Goal: Transaction & Acquisition: Purchase product/service

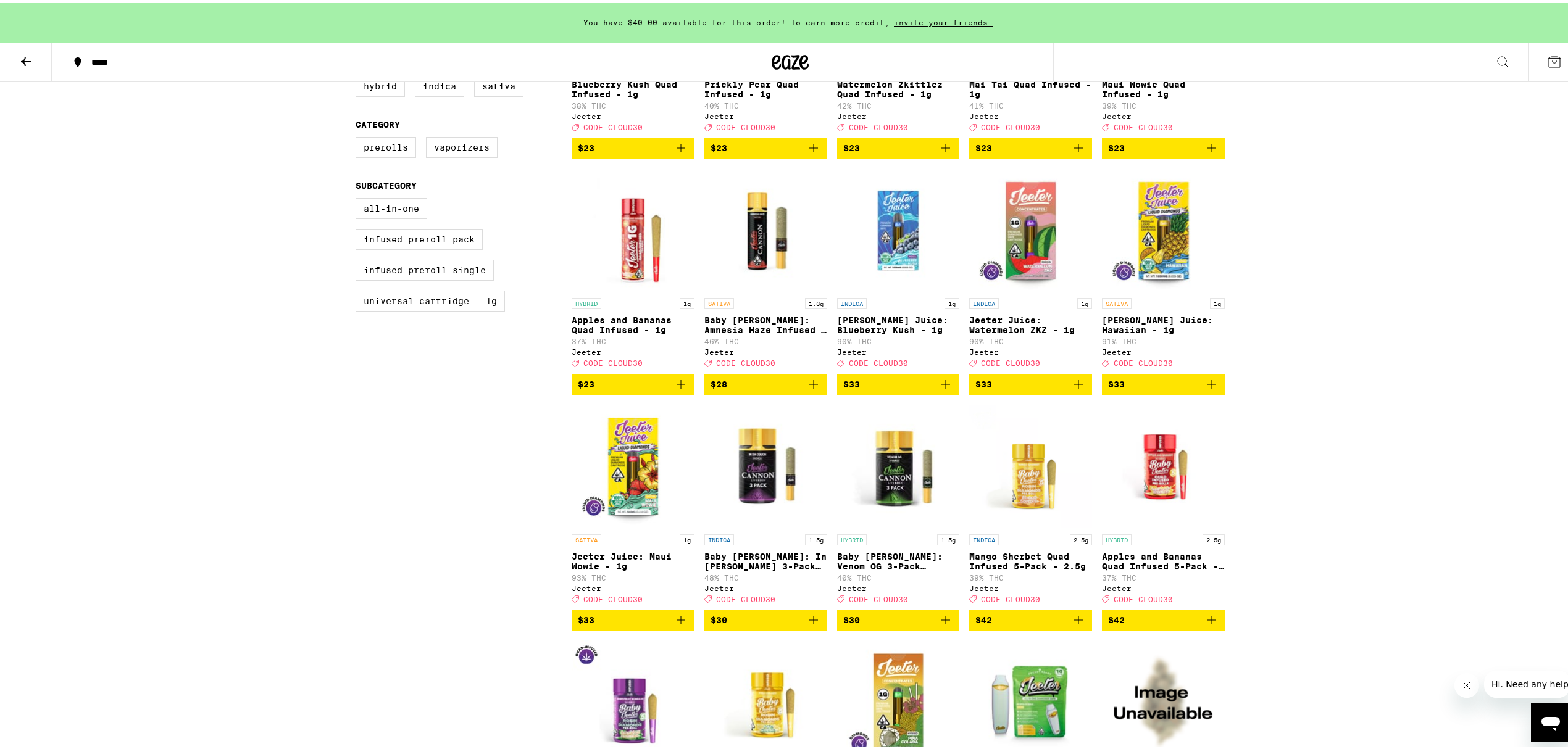
click at [793, 53] on icon at bounding box center [791, 59] width 19 height 15
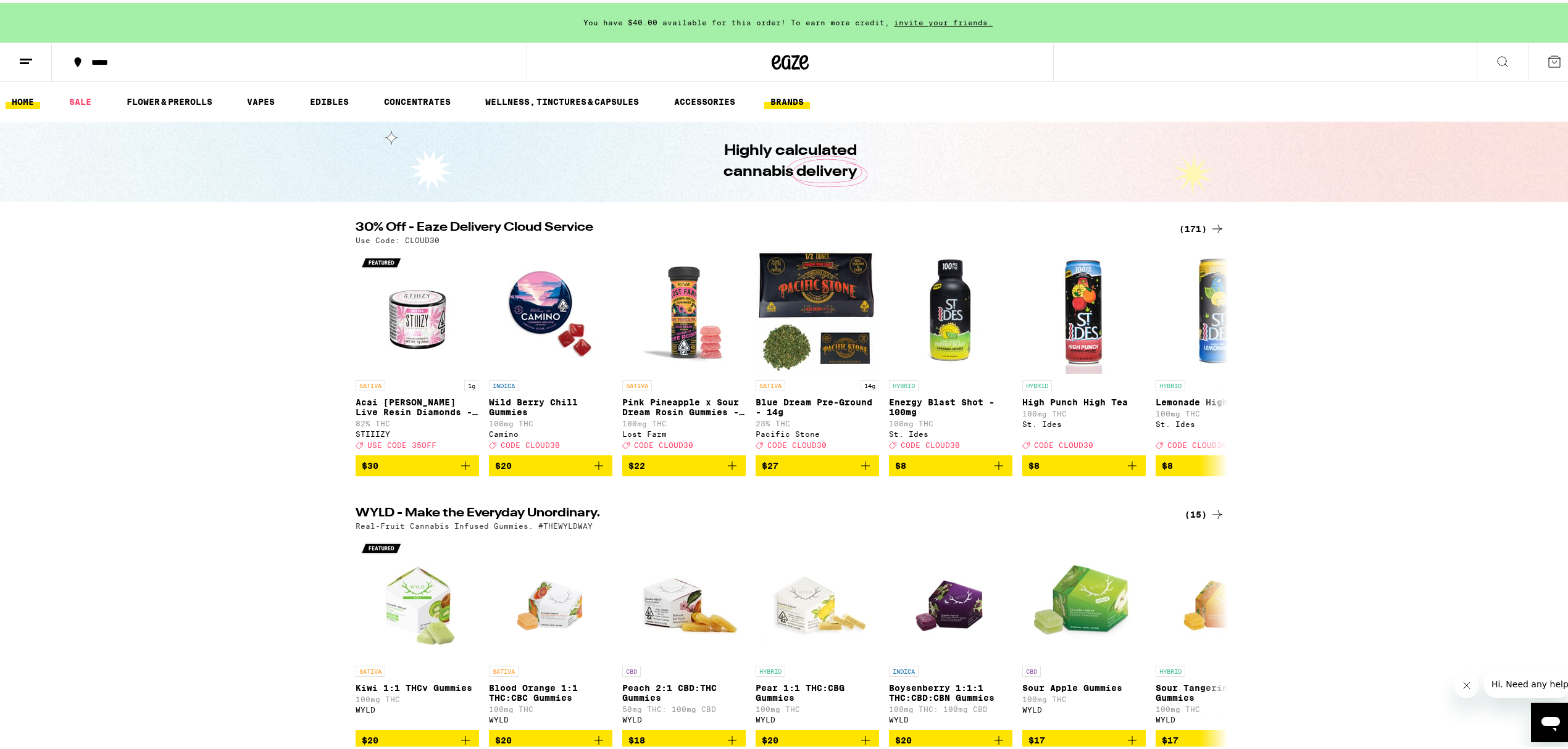
click at [779, 104] on link "BRANDS" at bounding box center [787, 99] width 45 height 15
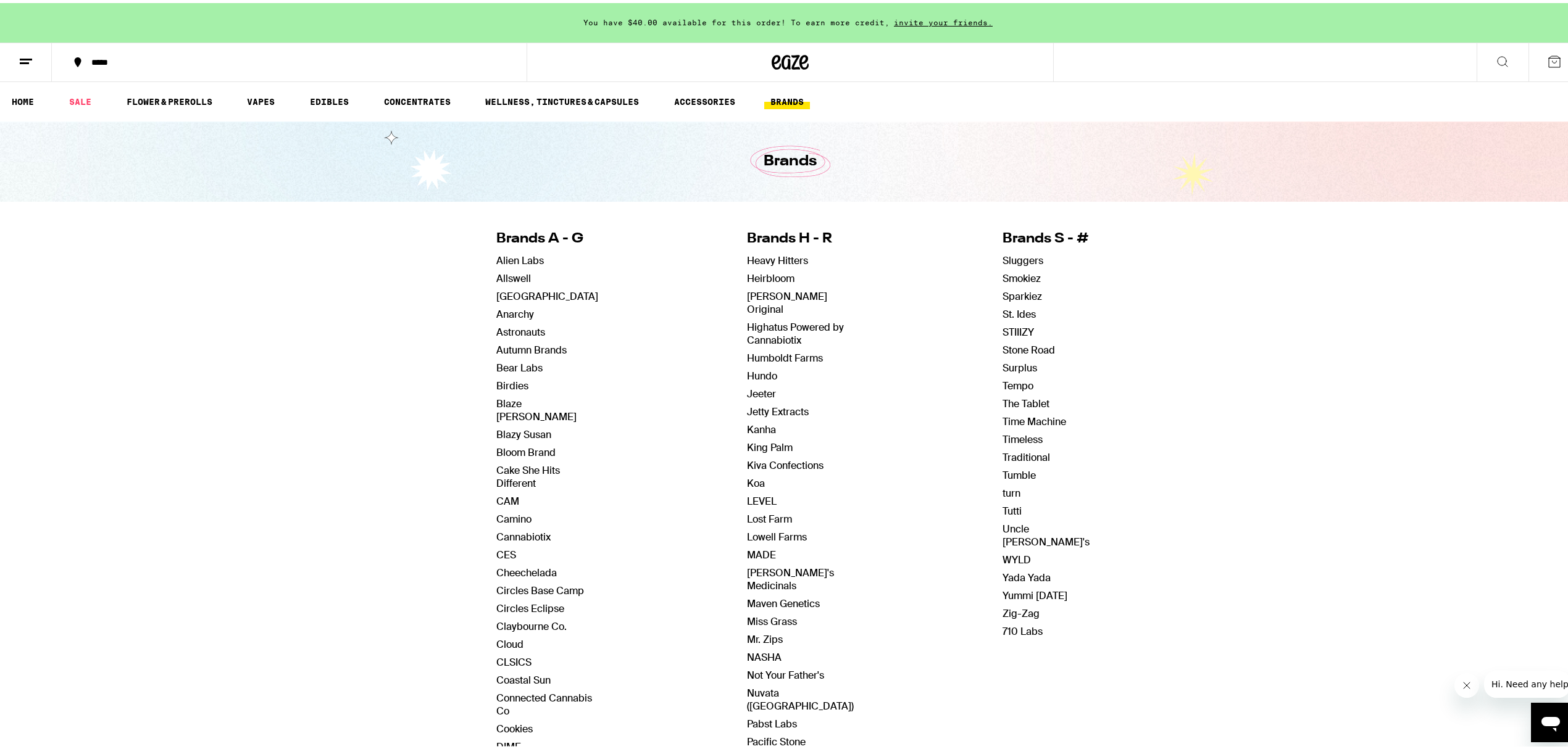
scroll to position [82, 0]
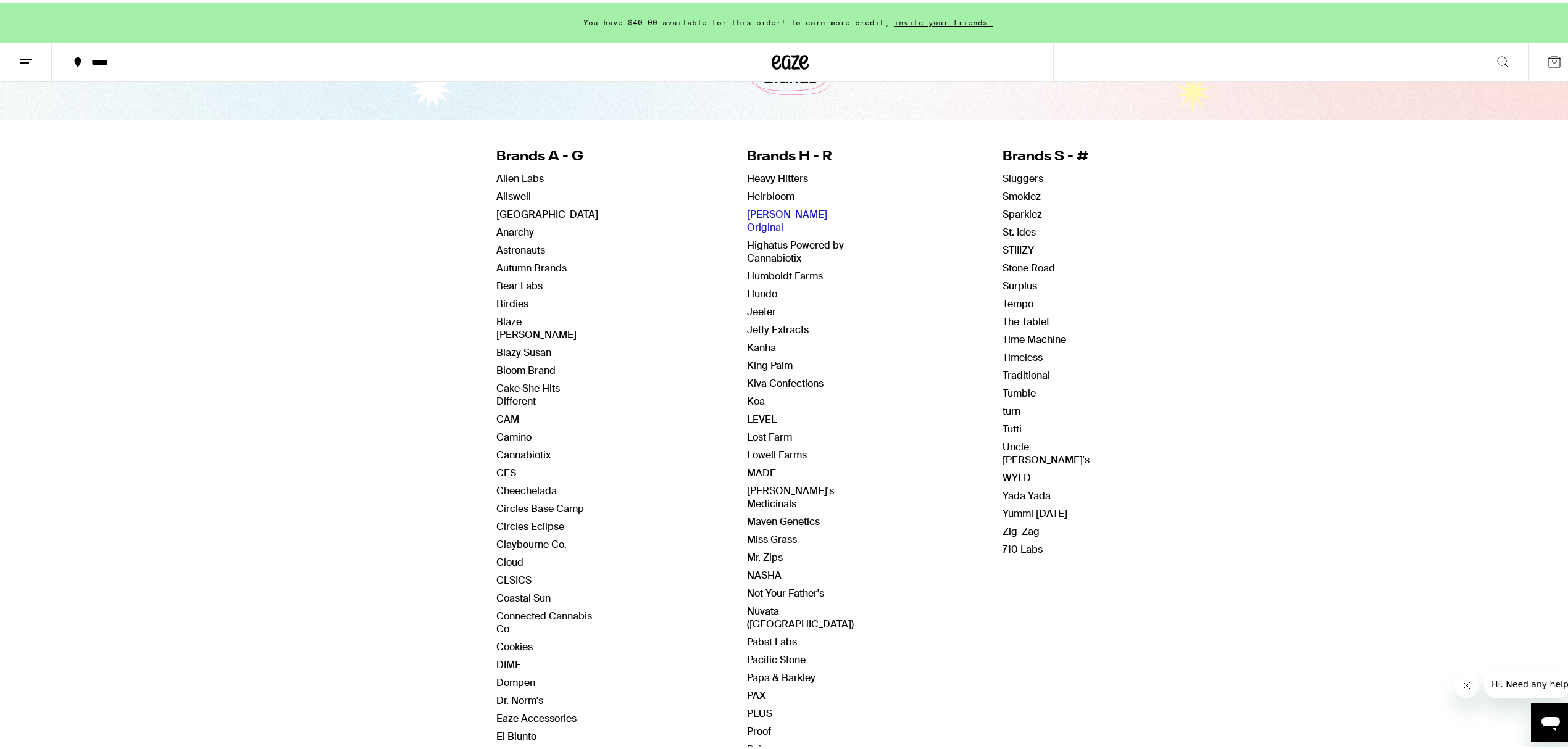
click at [758, 211] on link "[PERSON_NAME] Original" at bounding box center [787, 218] width 80 height 26
